Goal: Transaction & Acquisition: Purchase product/service

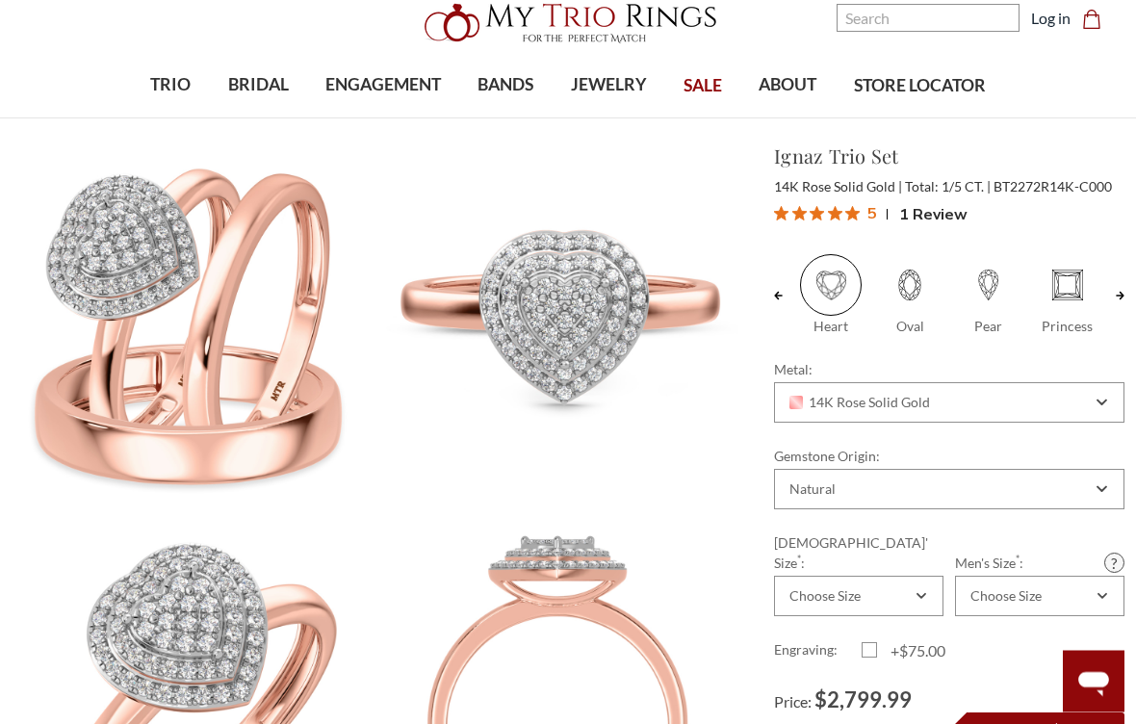
scroll to position [72, 0]
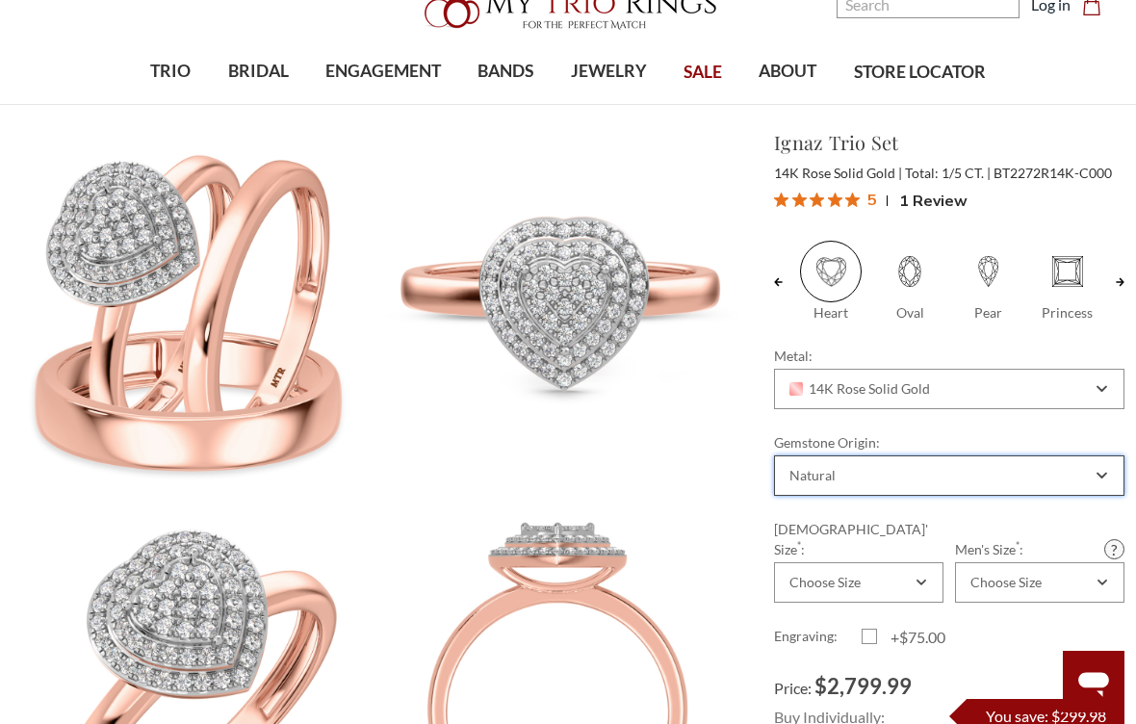
click at [1094, 477] on div "Natural" at bounding box center [949, 475] width 350 height 40
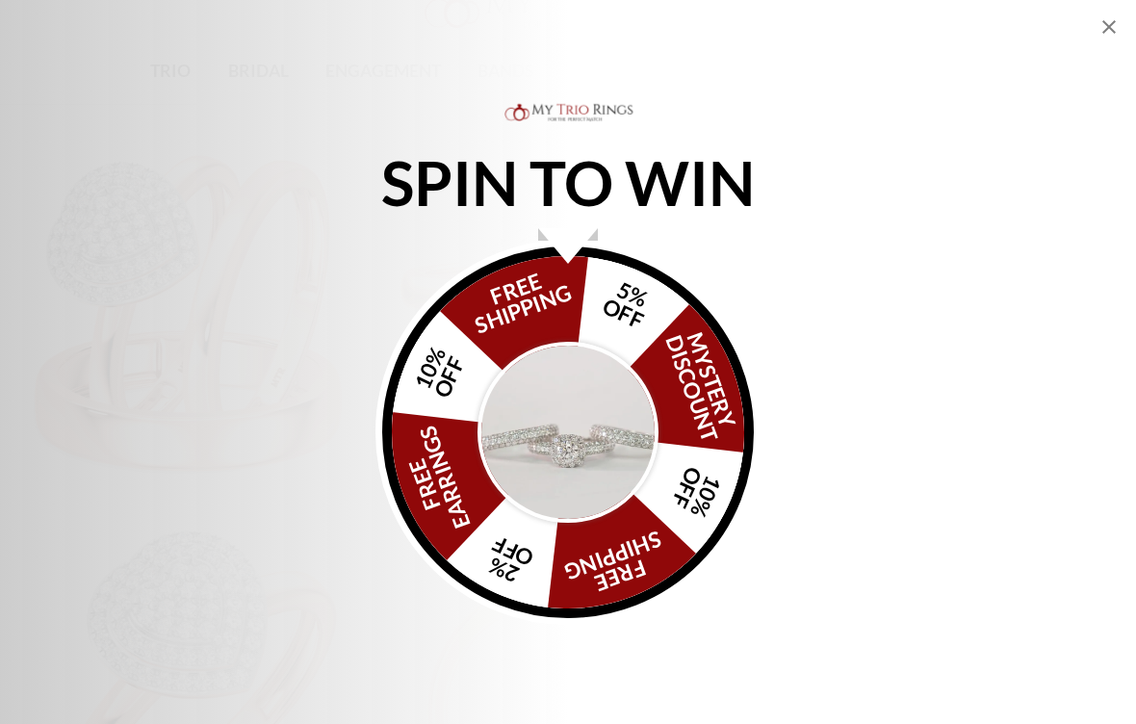
click at [79, 112] on div "SPIN TO WIN FREE SHIPPING 5% OFF Mystery Discount 10% OFF FREE SHIPPING 2% OFF …" at bounding box center [568, 362] width 1136 height 526
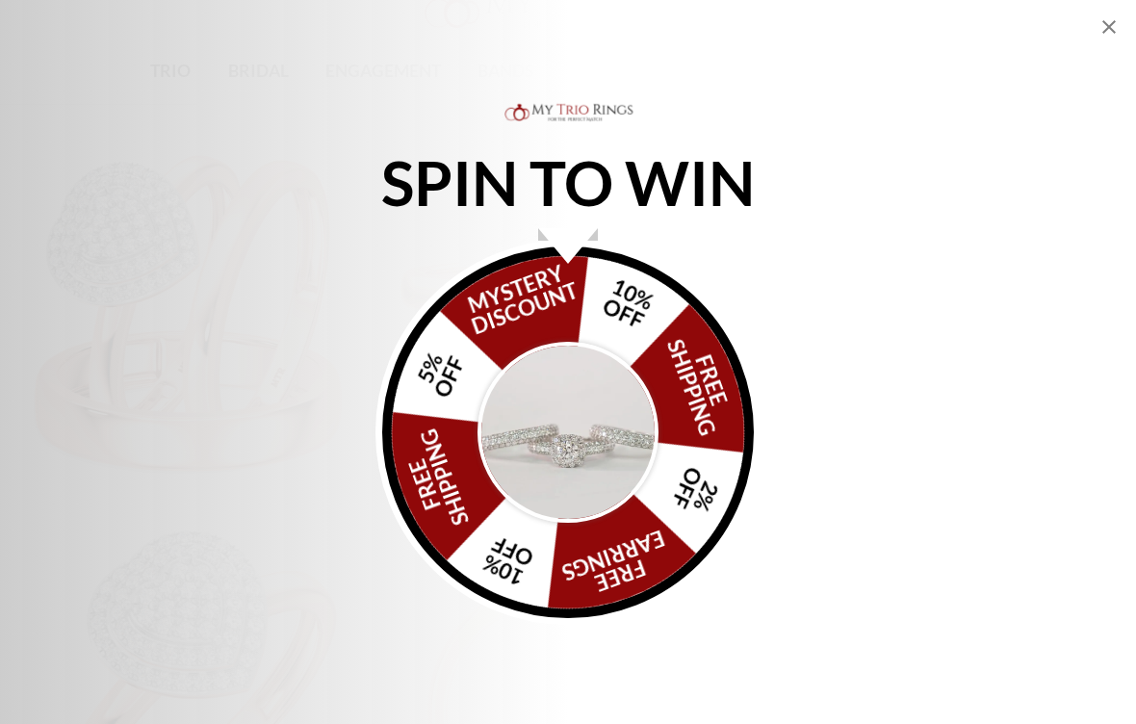
click at [566, 246] on div "Alia popup" at bounding box center [568, 246] width 60 height 36
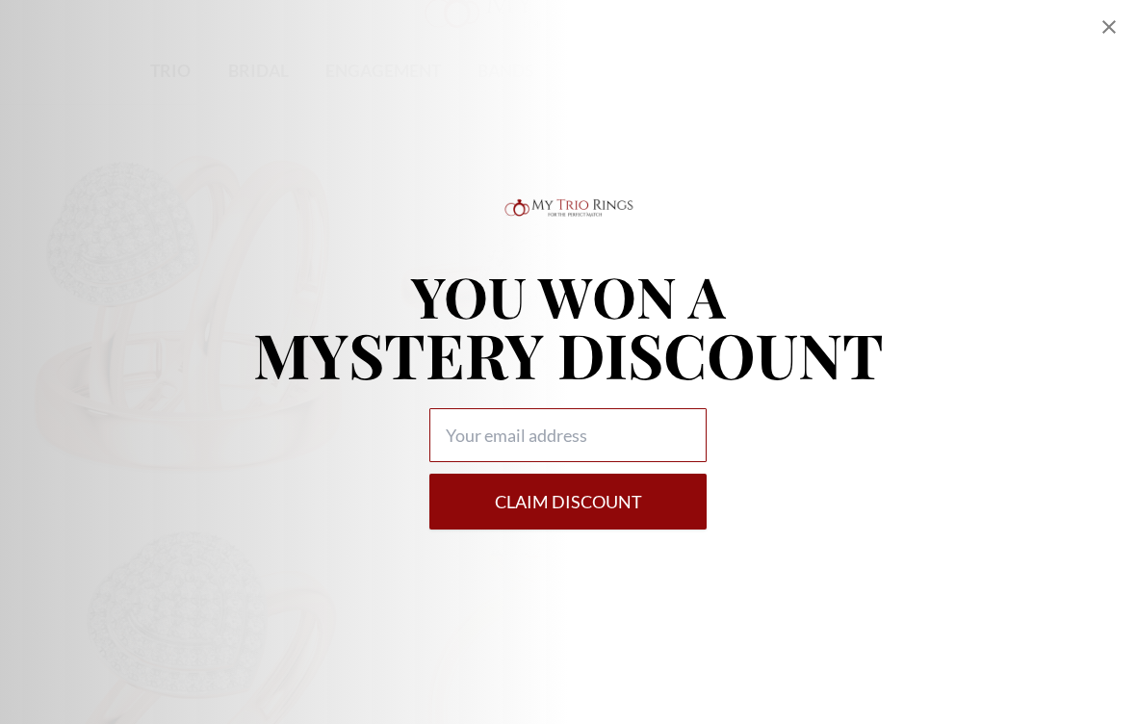
click at [453, 440] on input "Alia popup" at bounding box center [567, 435] width 277 height 54
type input "[EMAIL_ADDRESS][DOMAIN_NAME]."
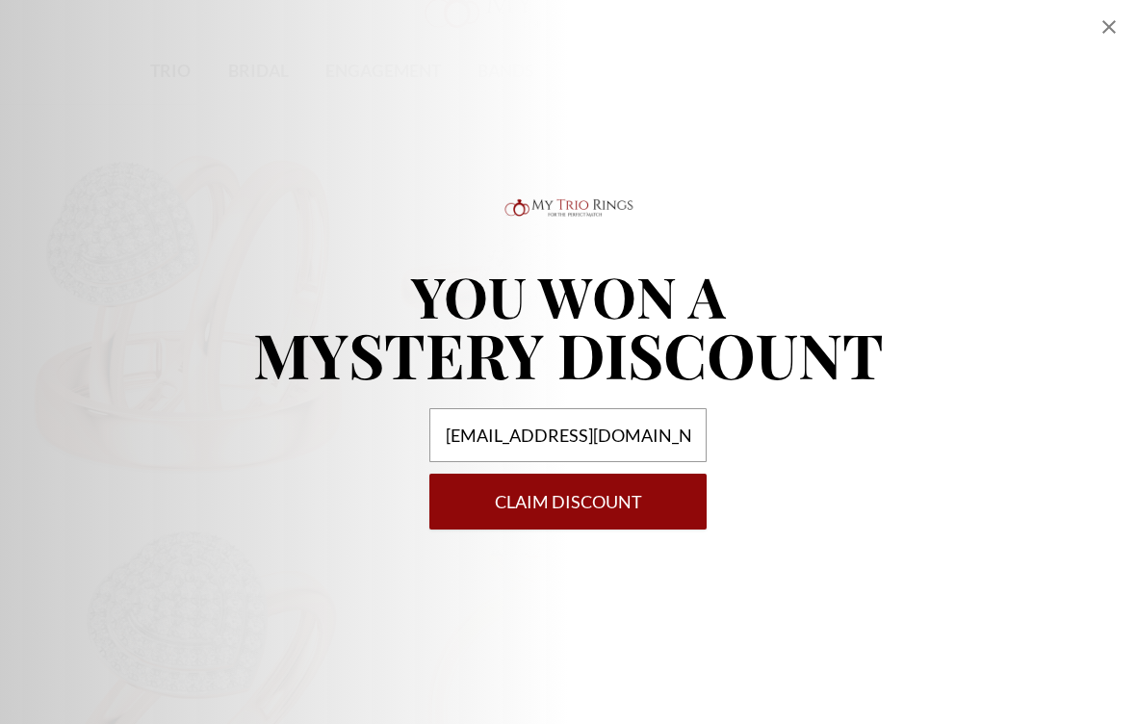
click at [598, 518] on button "Claim DISCOUNT" at bounding box center [567, 502] width 277 height 56
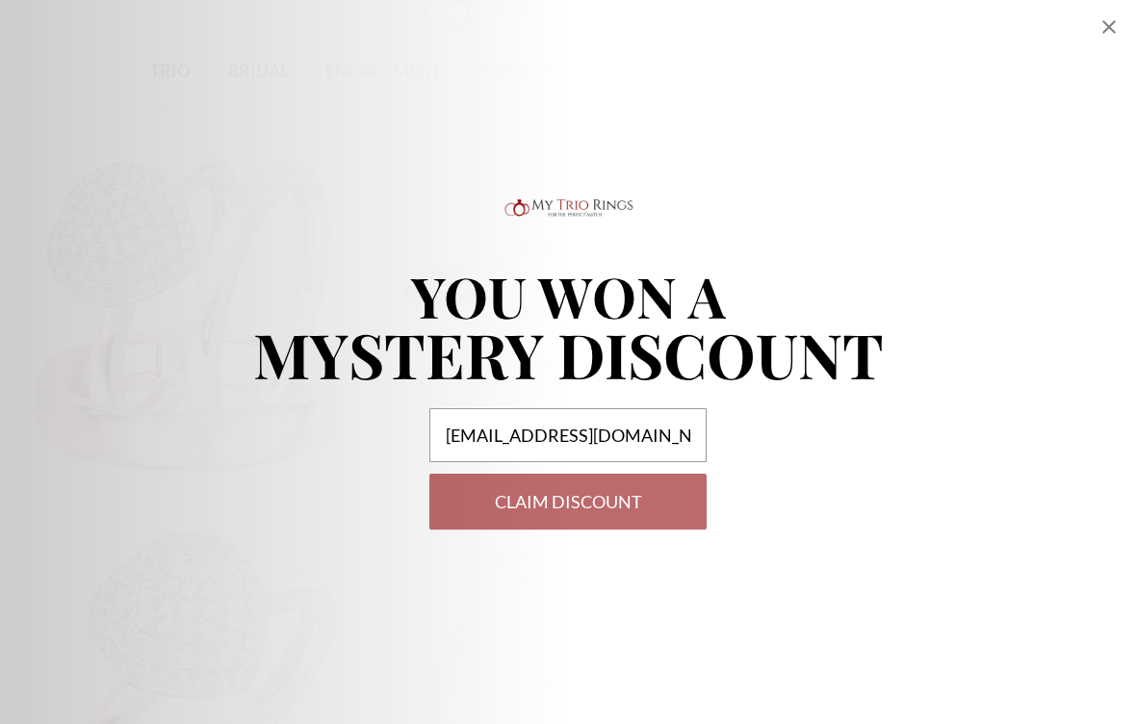
click at [597, 518] on form "[EMAIL_ADDRESS][DOMAIN_NAME]. Claim DISCOUNT" at bounding box center [567, 468] width 277 height 121
select select "US"
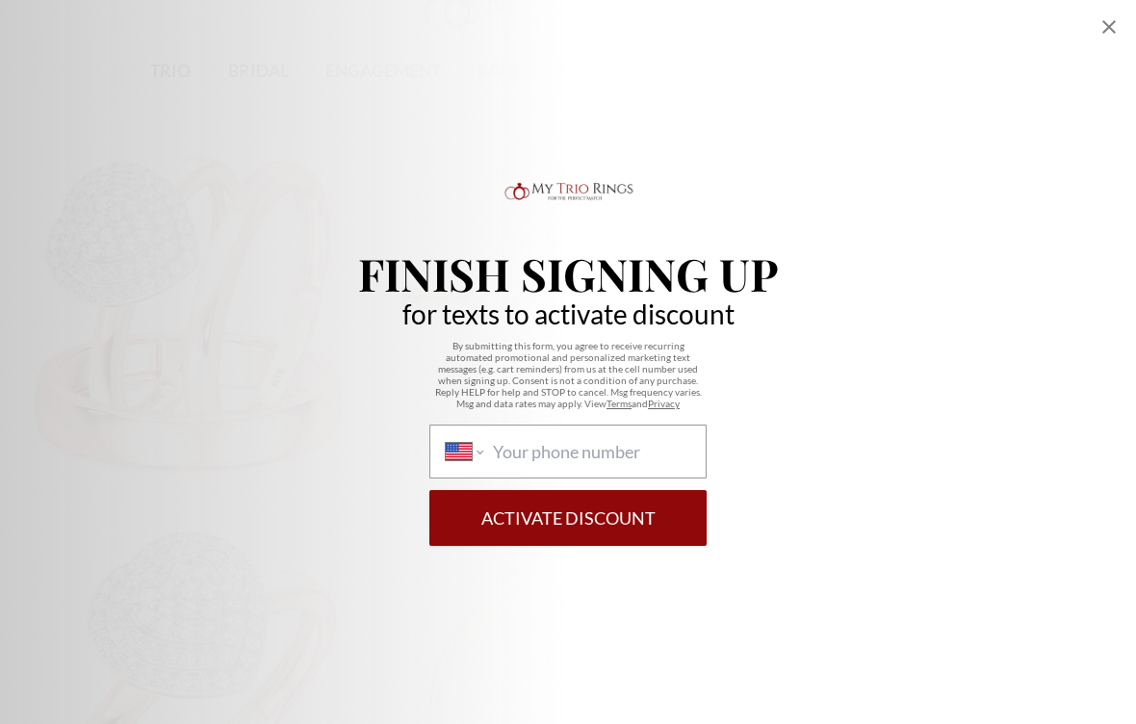
click at [488, 462] on div "International [GEOGRAPHIC_DATA] [GEOGRAPHIC_DATA] [GEOGRAPHIC_DATA] [GEOGRAPHIC…" at bounding box center [567, 452] width 277 height 54
click at [483, 462] on select "International [GEOGRAPHIC_DATA] [GEOGRAPHIC_DATA] [GEOGRAPHIC_DATA] [GEOGRAPHIC…" at bounding box center [465, 451] width 38 height 21
click at [498, 453] on input "International [GEOGRAPHIC_DATA] [GEOGRAPHIC_DATA] [GEOGRAPHIC_DATA] [GEOGRAPHIC…" at bounding box center [591, 451] width 197 height 21
click at [495, 449] on div "International [GEOGRAPHIC_DATA] [GEOGRAPHIC_DATA] [GEOGRAPHIC_DATA] [GEOGRAPHIC…" at bounding box center [567, 452] width 277 height 54
click at [483, 449] on select "International [GEOGRAPHIC_DATA] [GEOGRAPHIC_DATA] [GEOGRAPHIC_DATA] [GEOGRAPHIC…" at bounding box center [465, 451] width 38 height 21
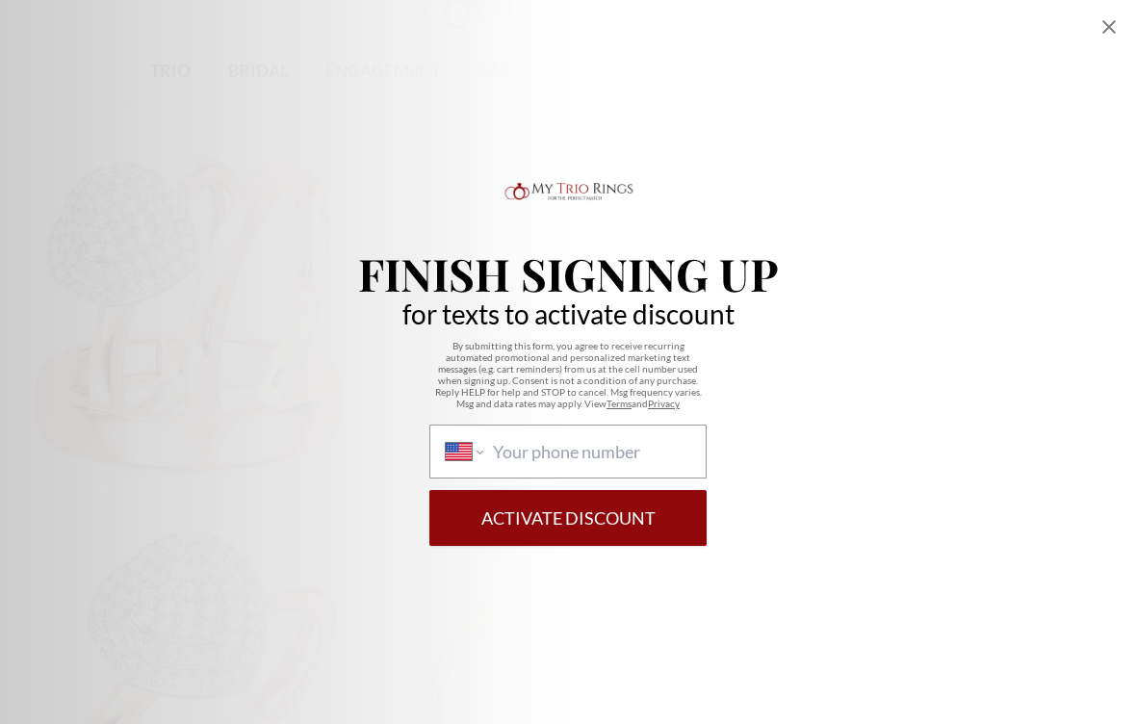
click at [832, 149] on div "Finish Signing Up for texts to activate discount By submitting this form, you a…" at bounding box center [568, 362] width 1136 height 724
click at [217, 658] on div "Finish Signing Up for texts to activate discount By submitting this form, you a…" at bounding box center [568, 362] width 1136 height 724
click at [583, 723] on div "Finish Signing Up for texts to activate discount By submitting this form, you a…" at bounding box center [568, 362] width 1136 height 724
click at [1048, 715] on div "Finish Signing Up for texts to activate discount By submitting this form, you a…" at bounding box center [568, 362] width 1136 height 724
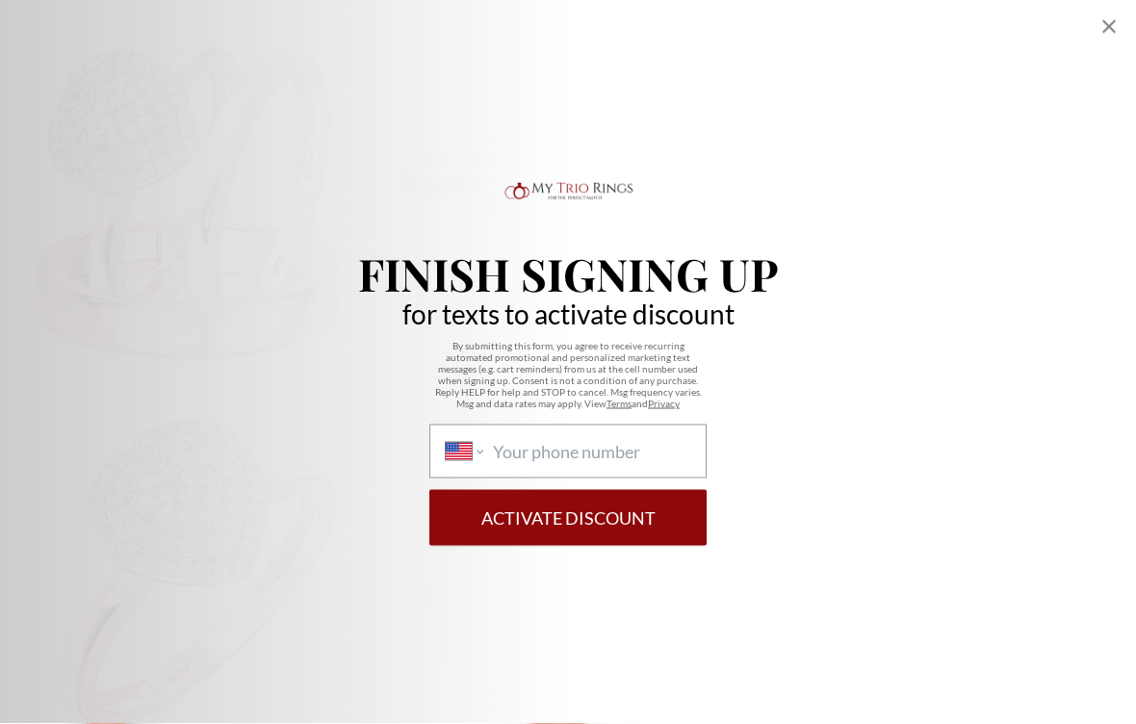
click at [942, 680] on div "Finish Signing Up for texts to activate discount By submitting this form, you a…" at bounding box center [568, 362] width 1136 height 724
type input "[PHONE_NUMBER]"
click at [551, 539] on button "Activate Discount" at bounding box center [567, 518] width 277 height 56
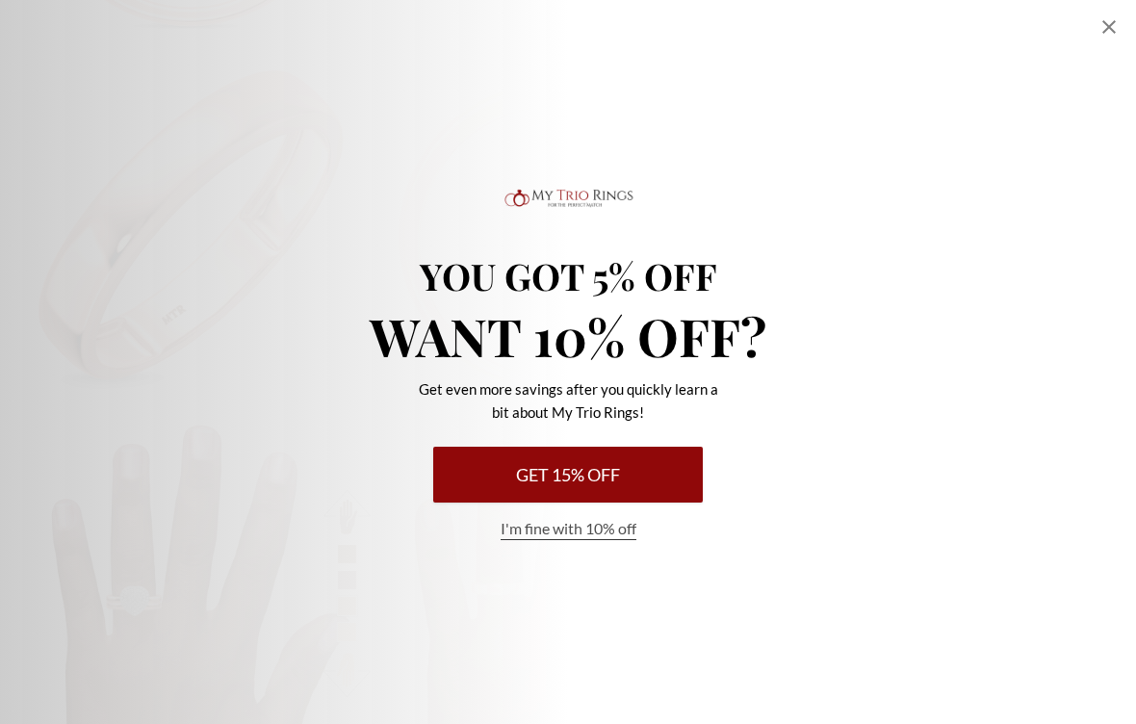
click at [583, 485] on button "Get 15% Off" at bounding box center [568, 475] width 270 height 56
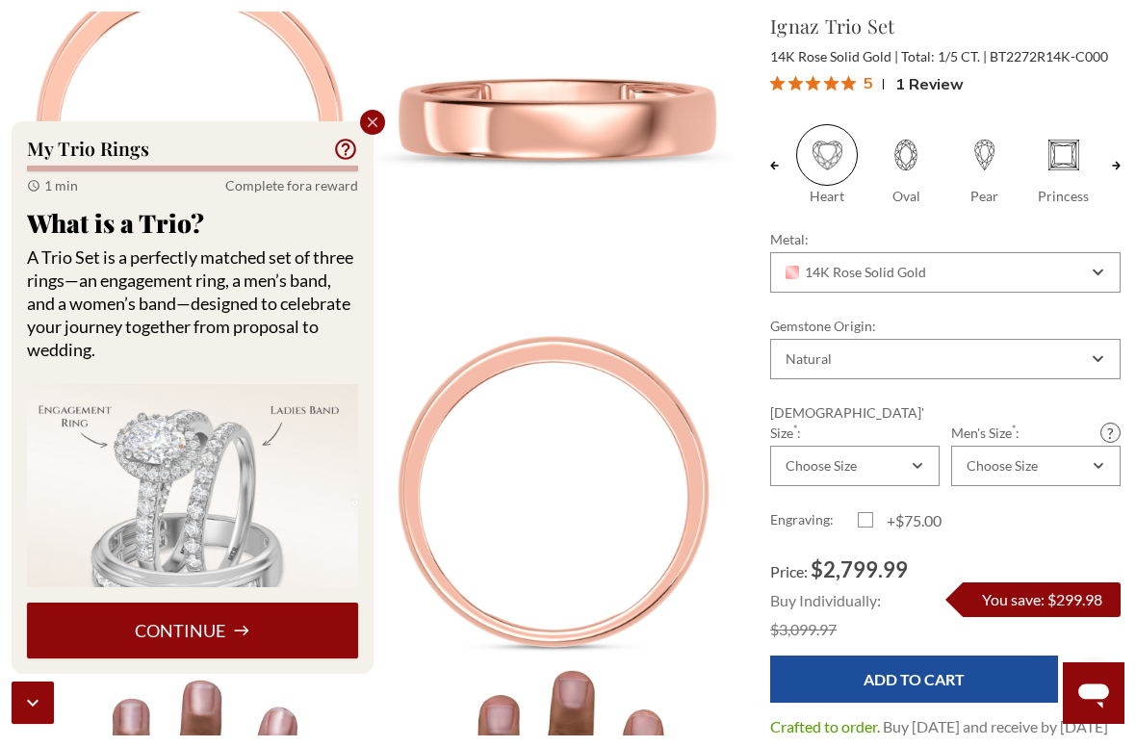
scroll to position [1353, 4]
